Goal: Transaction & Acquisition: Book appointment/travel/reservation

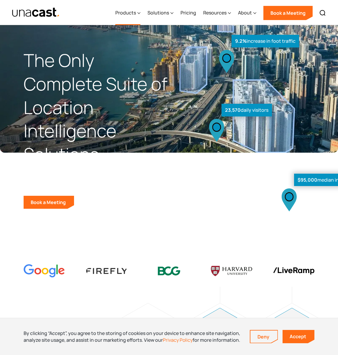
click at [136, 13] on div "Products" at bounding box center [125, 12] width 21 height 7
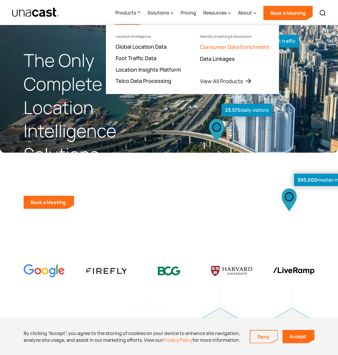
click at [228, 48] on link "Consumer Data Enrichment" at bounding box center [234, 46] width 69 height 7
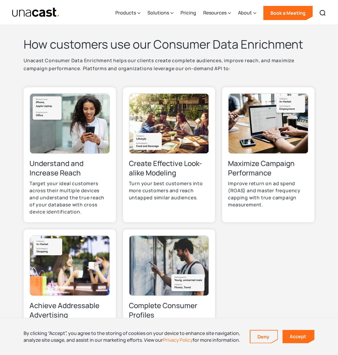
scroll to position [147, 0]
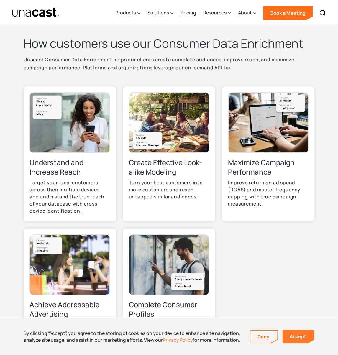
click at [305, 341] on link "Accept" at bounding box center [298, 336] width 32 height 13
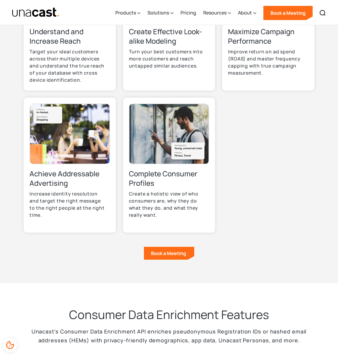
scroll to position [279, 0]
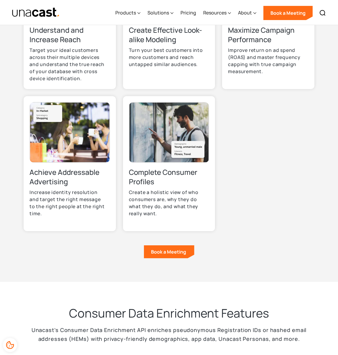
click at [164, 151] on img at bounding box center [169, 132] width 80 height 61
click at [159, 170] on h3 "Complete Consumer Profiles" at bounding box center [169, 176] width 80 height 19
click at [177, 252] on link "Book a Meeting" at bounding box center [169, 251] width 50 height 13
